Goal: Use online tool/utility: Utilize a website feature to perform a specific function

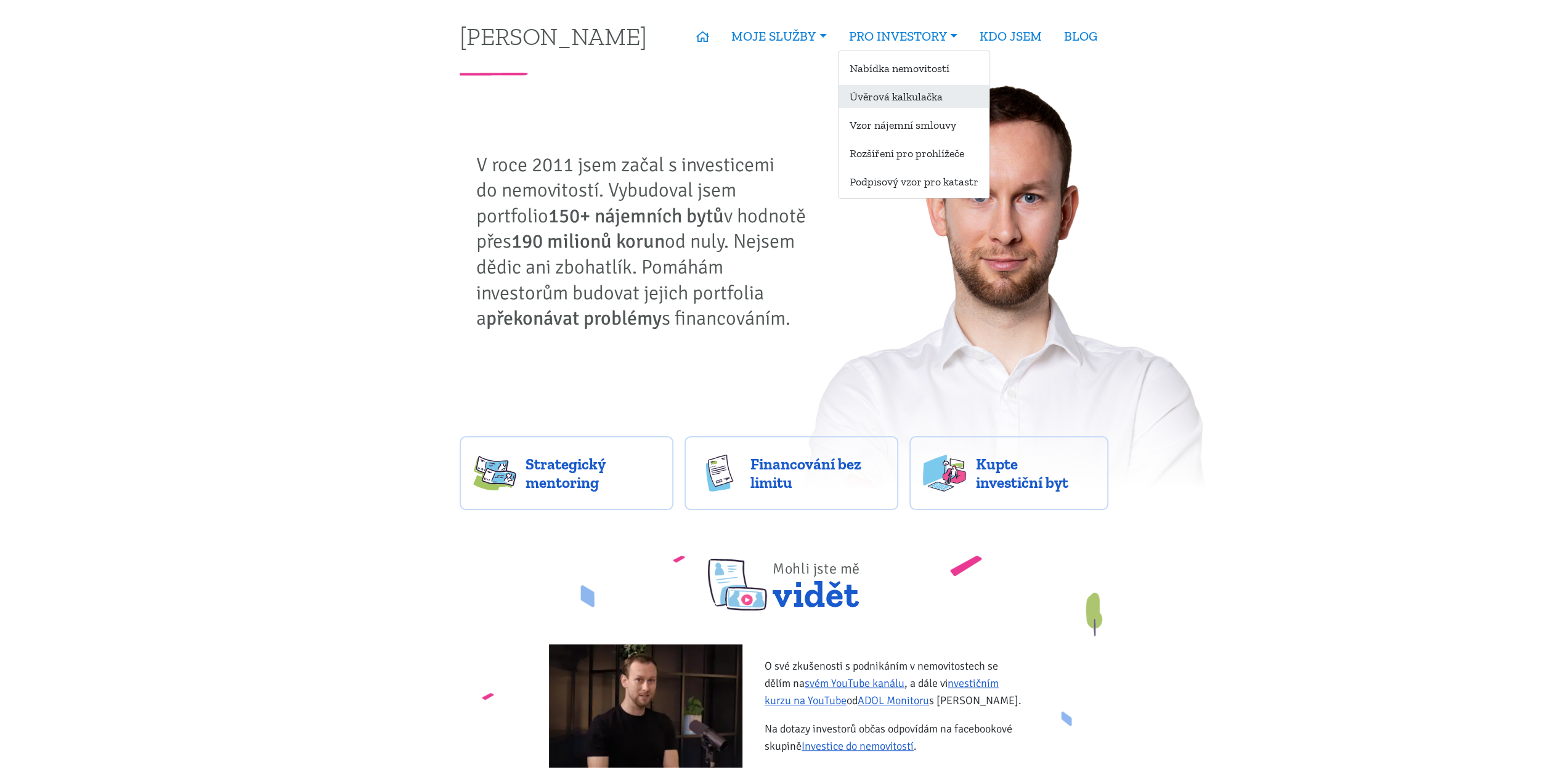
click at [919, 93] on link "Úvěrová kalkulačka" at bounding box center [914, 97] width 151 height 23
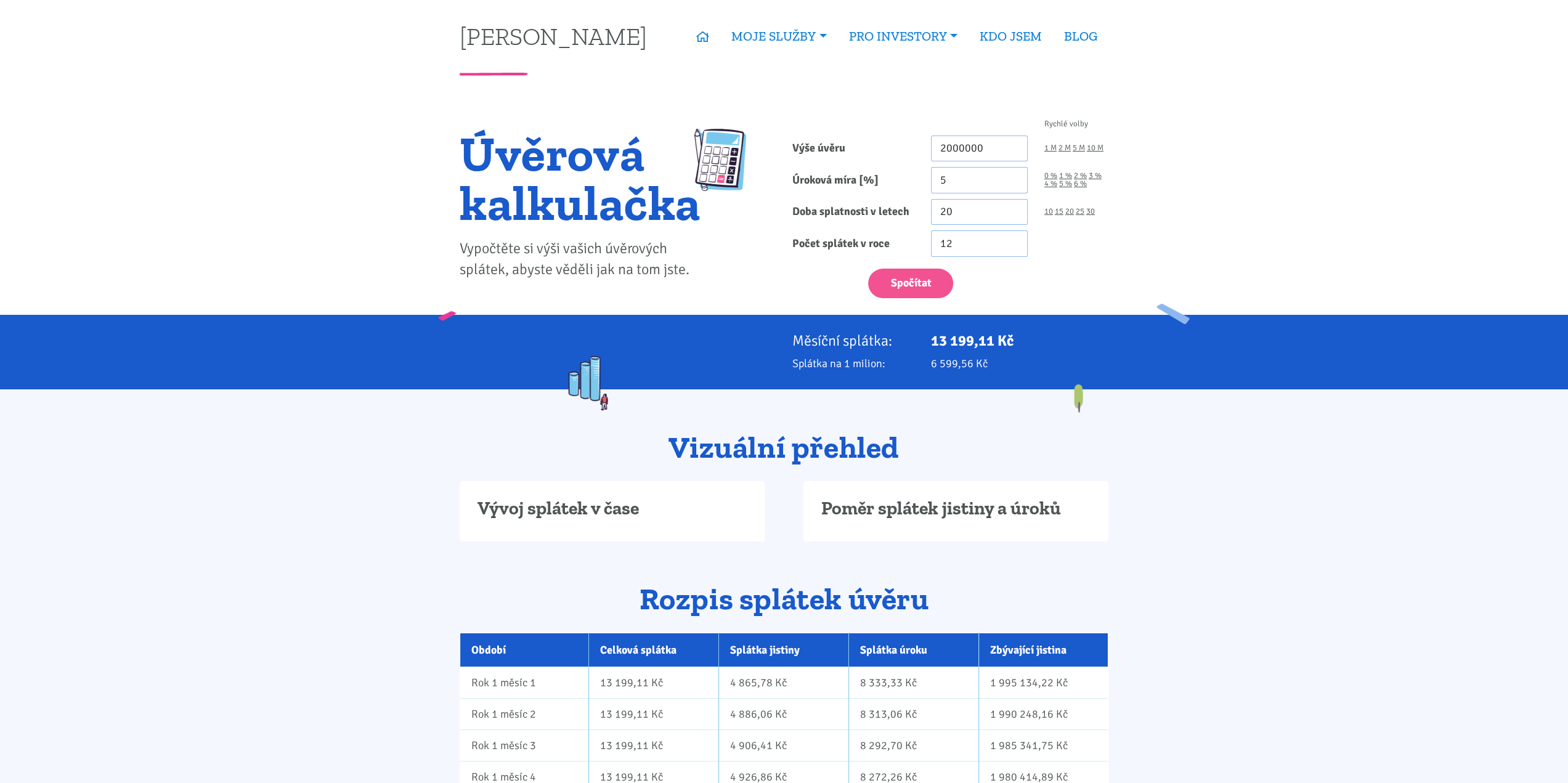
type input "2 000 000"
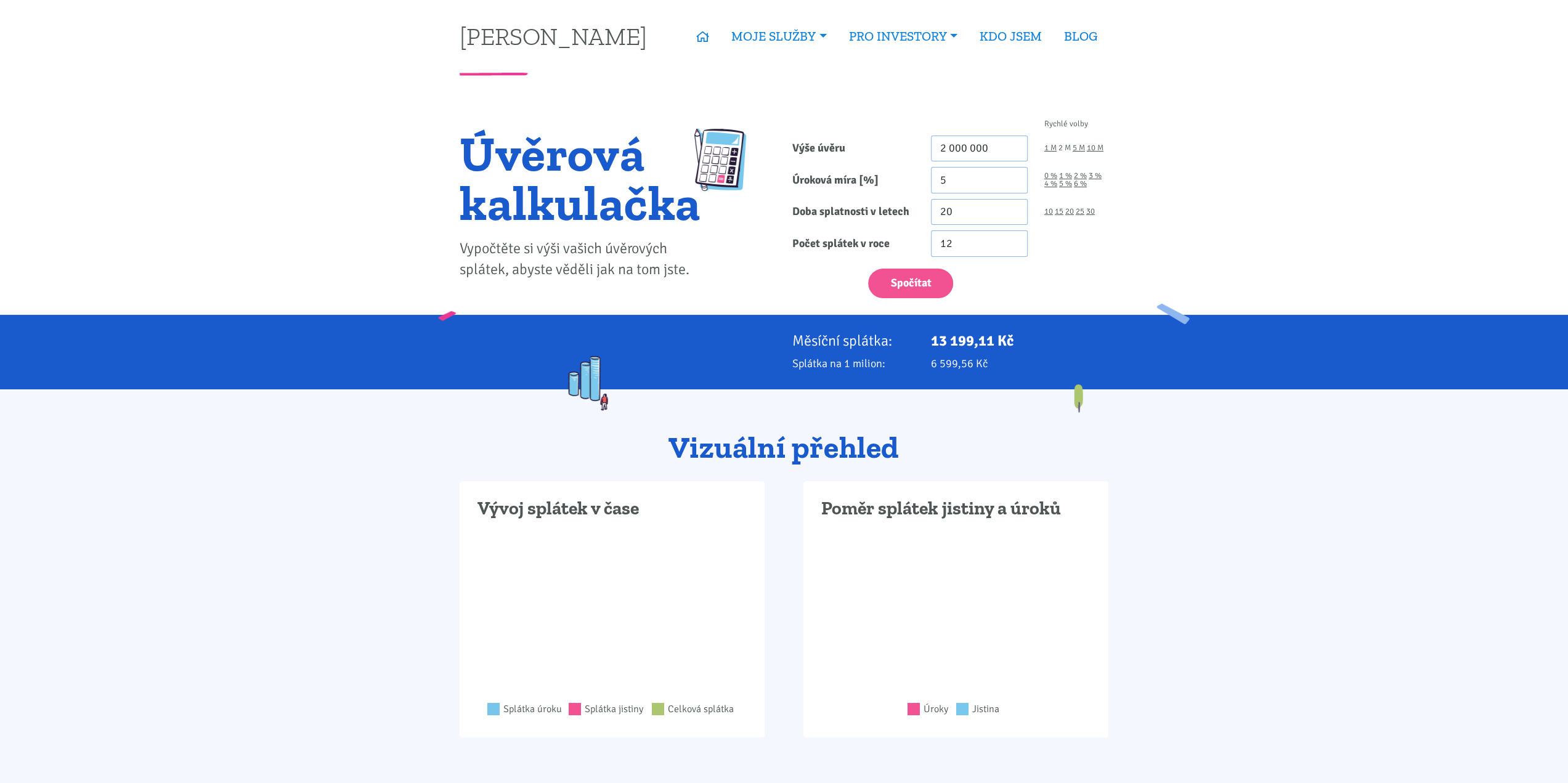
click at [1064, 146] on link "2 M" at bounding box center [1065, 148] width 12 height 8
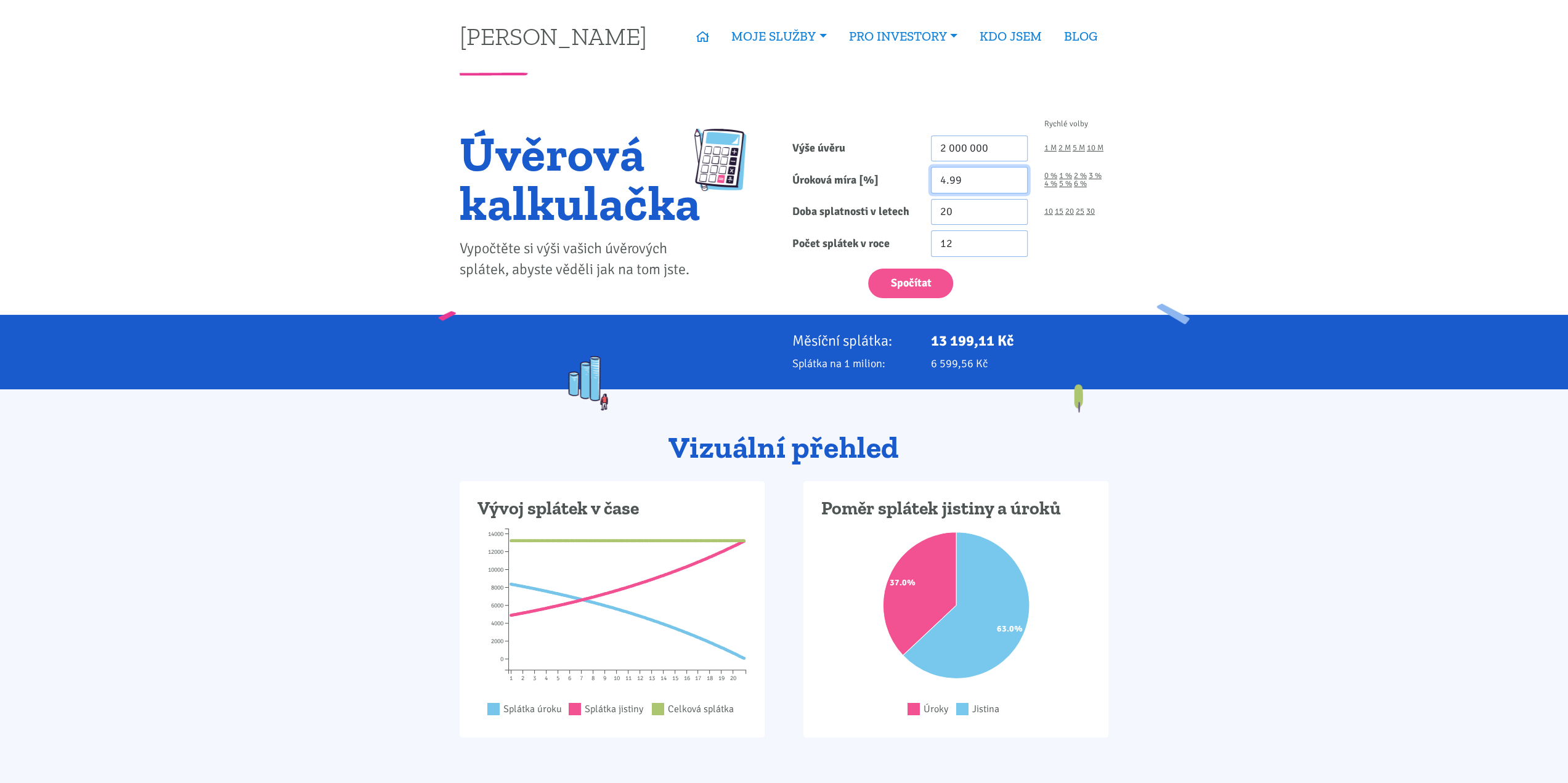
click at [1010, 182] on input "4.99" at bounding box center [980, 180] width 97 height 26
type input "4"
type input "5.4"
drag, startPoint x: 955, startPoint y: 213, endPoint x: 871, endPoint y: 210, distance: 84.1
click at [871, 211] on div "Doba splatnosti v letech 20 10 15 20 25 30" at bounding box center [951, 212] width 333 height 26
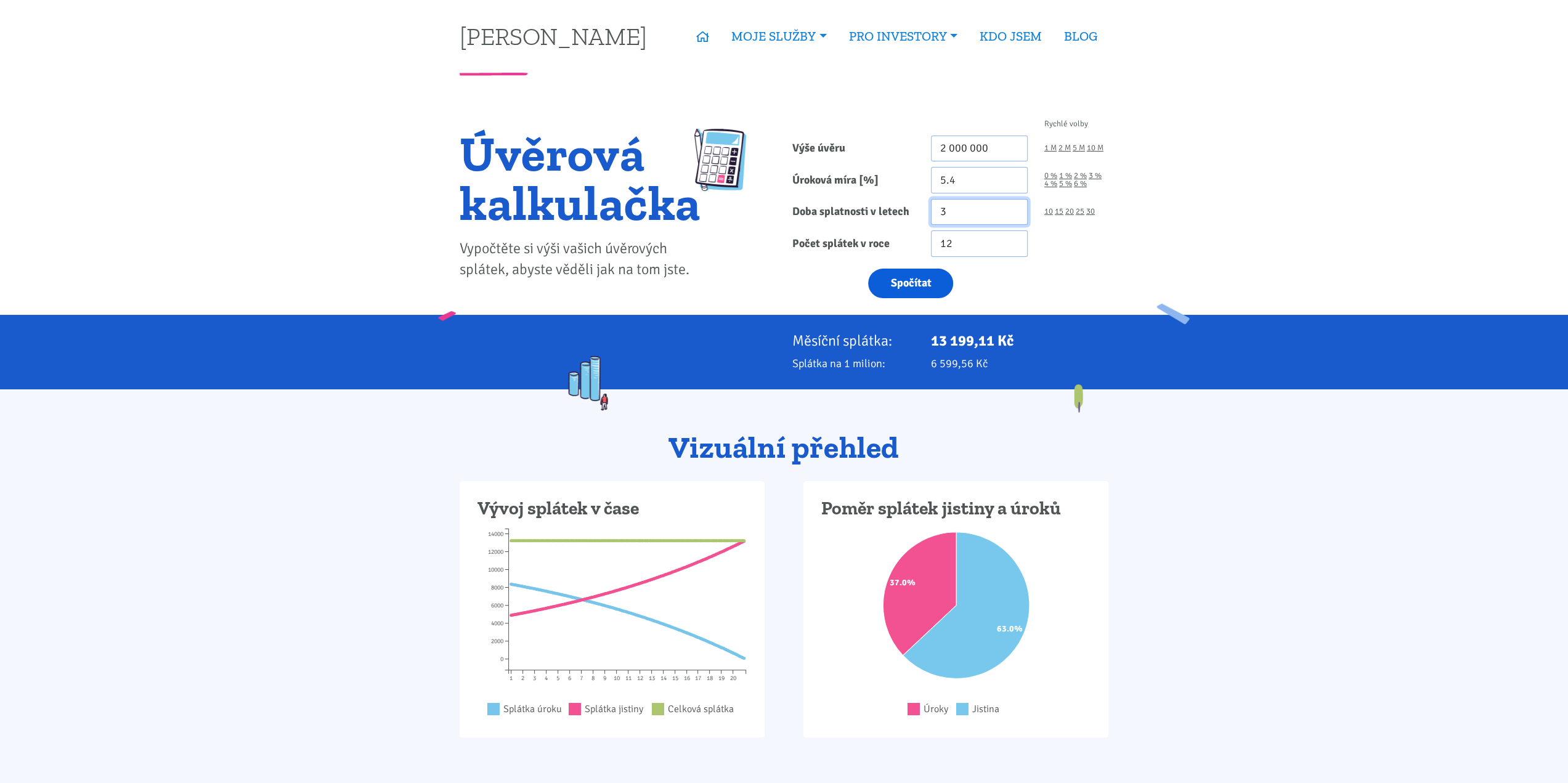
type input "3"
click at [908, 286] on button "Spočítat" at bounding box center [910, 283] width 85 height 30
type input "2000000"
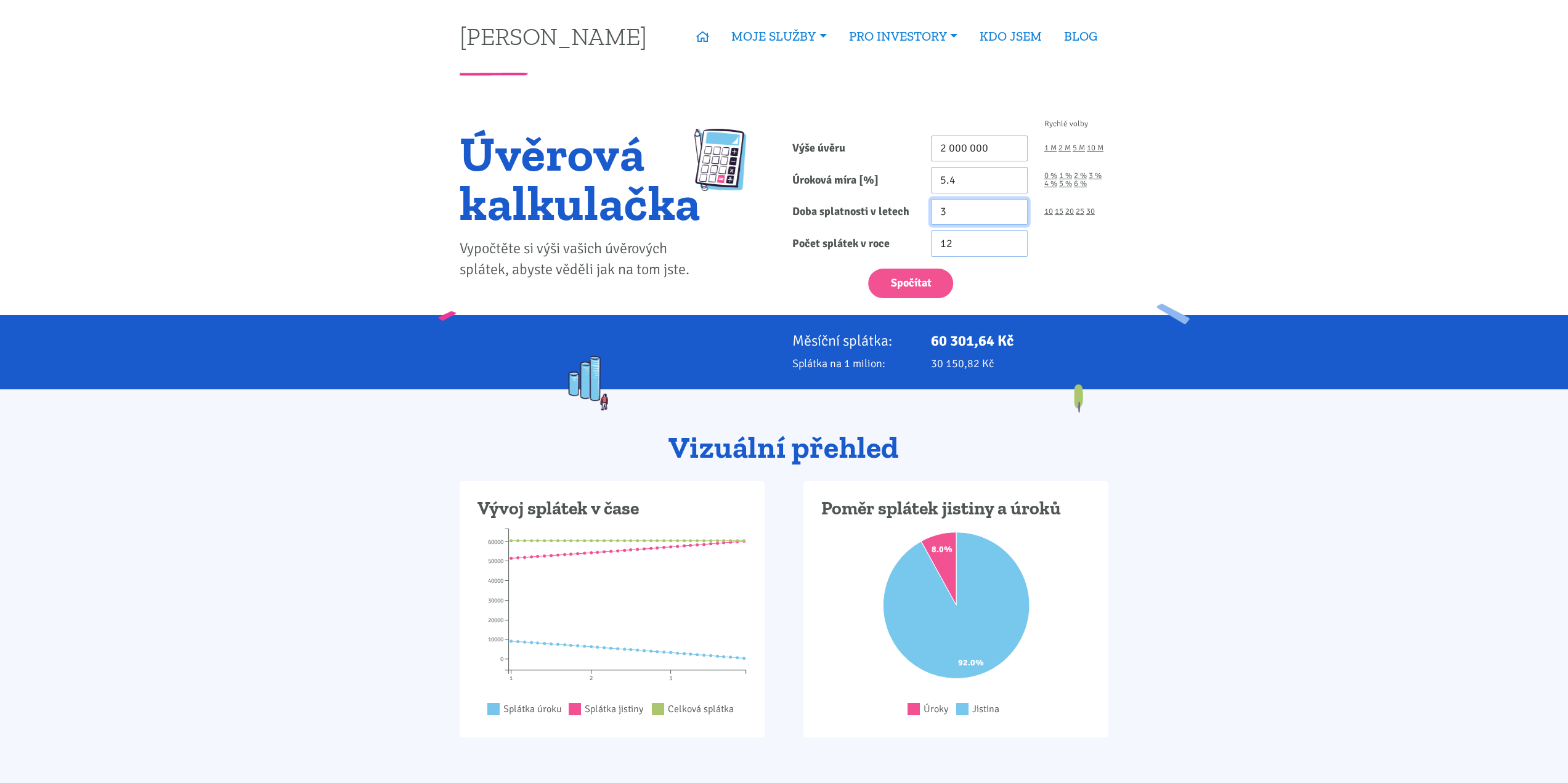
drag, startPoint x: 979, startPoint y: 214, endPoint x: 893, endPoint y: 214, distance: 86.0
click at [902, 213] on div "Doba splatnosti v letech 3 10 15 20 25 30" at bounding box center [951, 212] width 333 height 26
type input "4"
click at [937, 277] on button "Spočítat" at bounding box center [910, 283] width 85 height 30
type input "2000000"
